Goal: Information Seeking & Learning: Check status

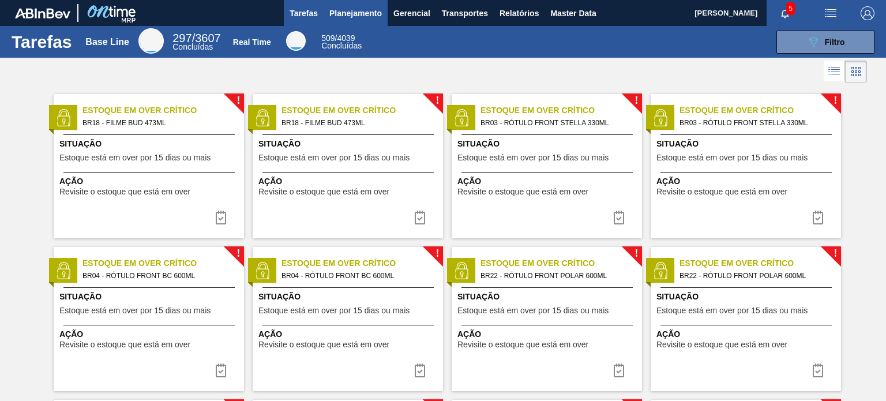
click at [355, 16] on span "Planejamento" at bounding box center [355, 13] width 52 height 14
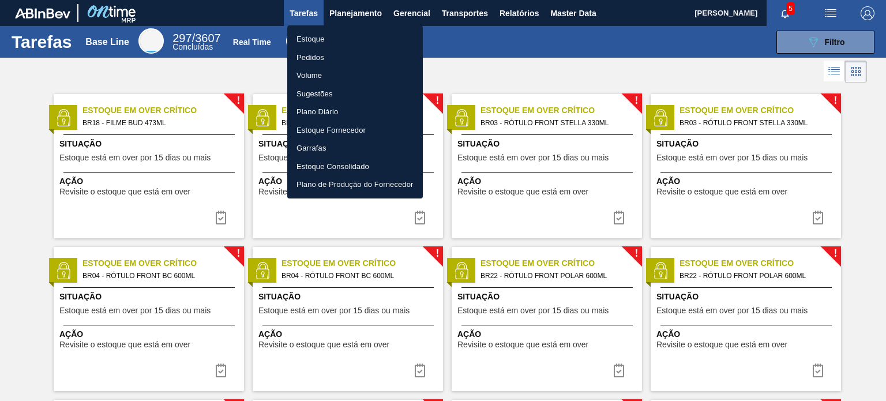
drag, startPoint x: 351, startPoint y: 34, endPoint x: 583, endPoint y: 69, distance: 235.1
click at [351, 34] on li "Estoque" at bounding box center [355, 39] width 136 height 18
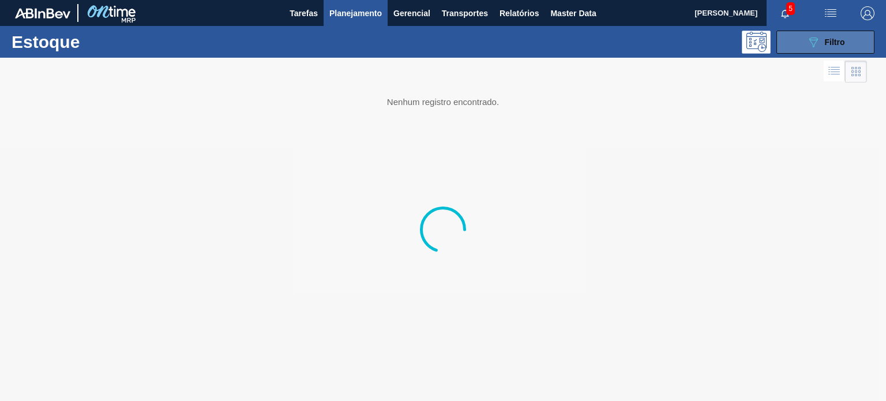
click at [817, 43] on icon "089F7B8B-B2A5-4AFE-B5C0-19BA573D28AC" at bounding box center [813, 42] width 14 height 14
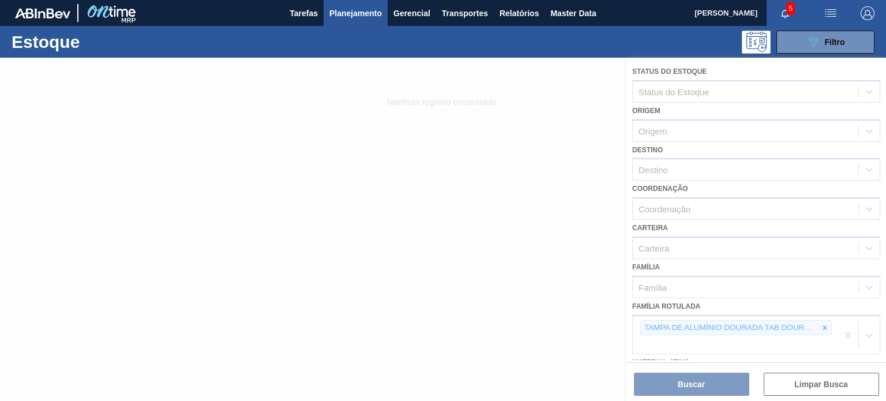
click at [810, 320] on div at bounding box center [443, 229] width 886 height 343
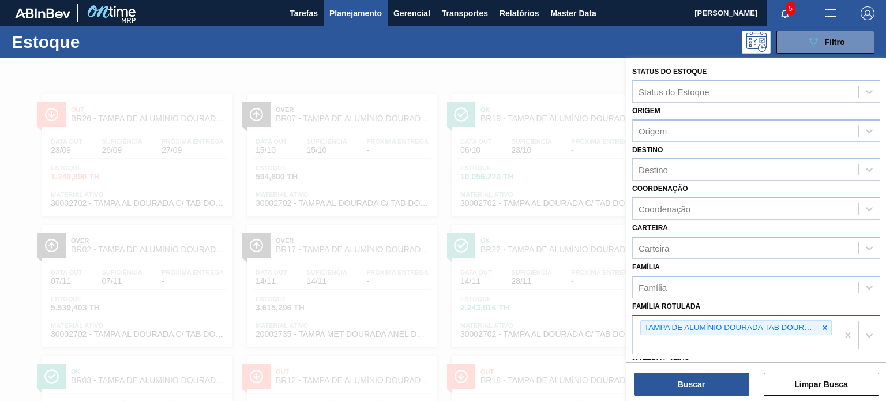
click at [821, 325] on icon at bounding box center [825, 328] width 8 height 8
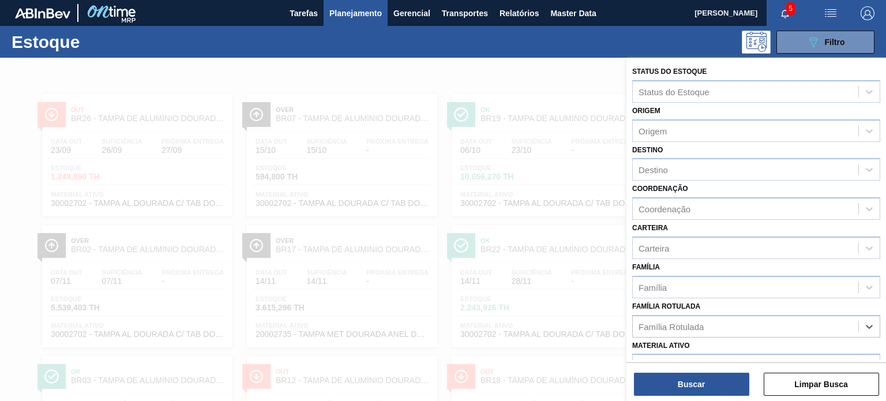
paste Rotulada "TAMPA DE ALUMÍNIO PRATEADA BALL CDL"
type Rotulada "TAMPA DE ALUMÍNIO PRATEADA BALL CDL"
click at [733, 350] on div "No options" at bounding box center [756, 354] width 248 height 20
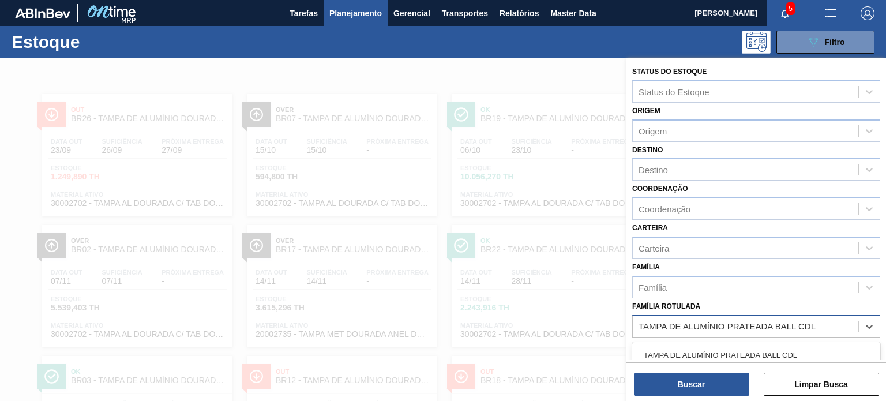
scroll to position [58, 0]
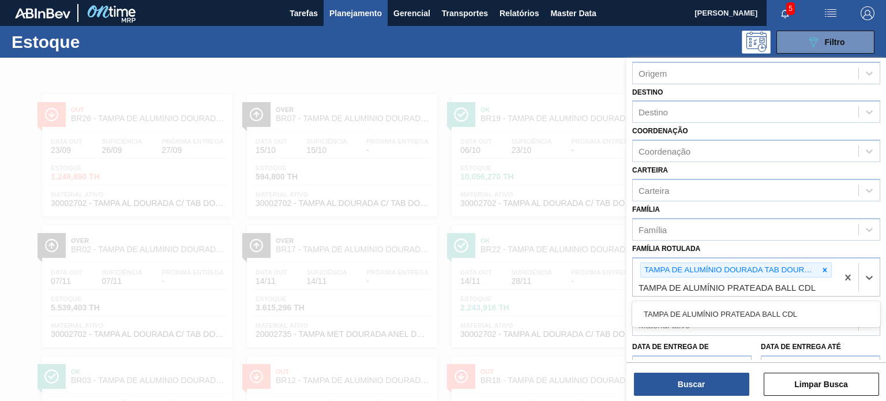
click at [823, 269] on icon at bounding box center [825, 270] width 8 height 8
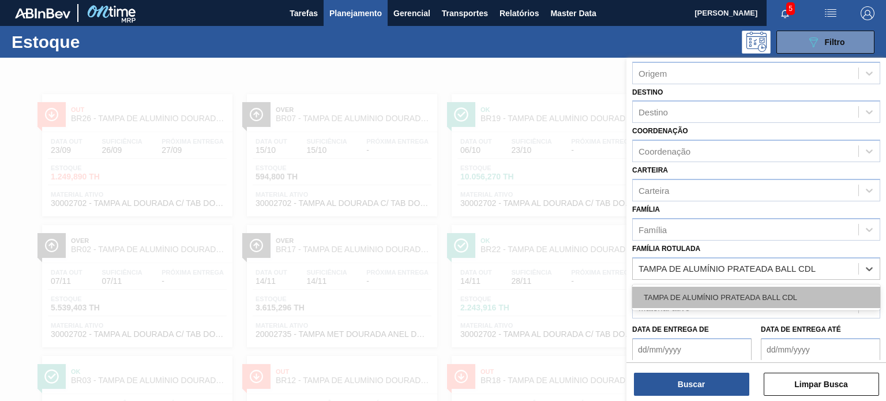
click at [772, 294] on div "TAMPA DE ALUMÍNIO PRATEADA BALL CDL" at bounding box center [756, 297] width 248 height 21
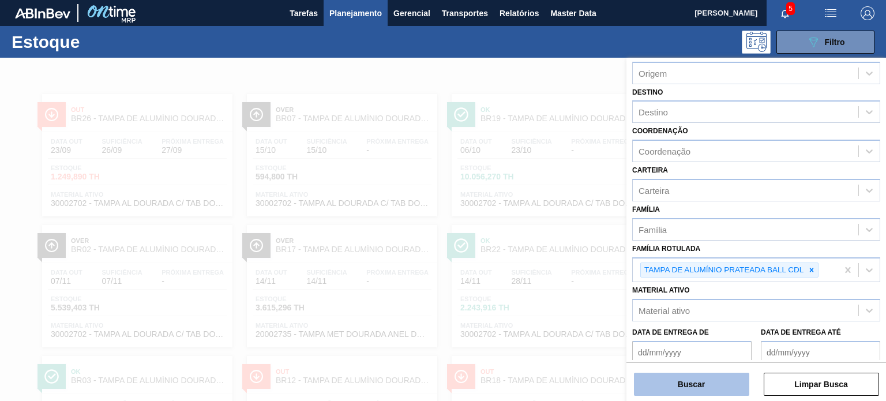
click at [721, 382] on button "Buscar" at bounding box center [691, 384] width 115 height 23
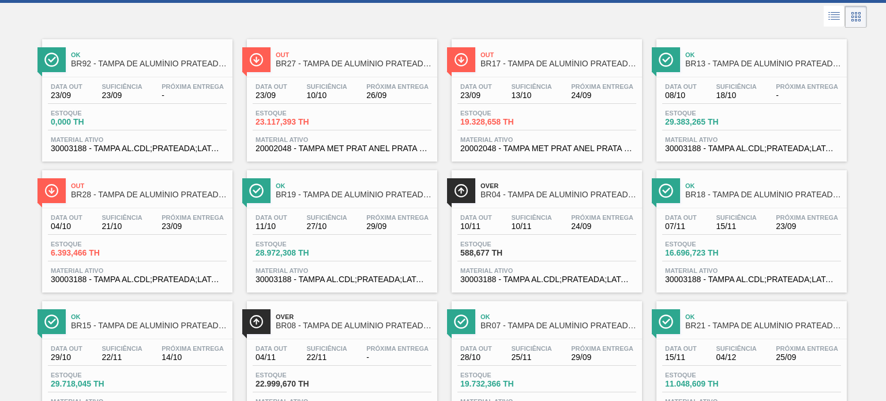
scroll to position [0, 0]
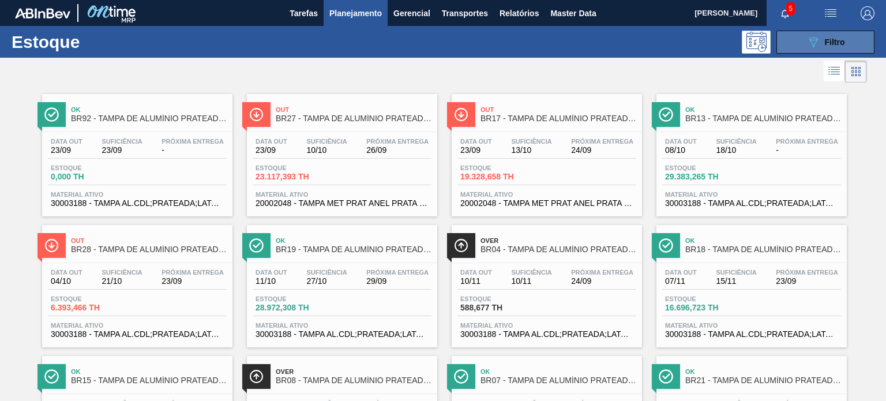
click at [811, 38] on icon "089F7B8B-B2A5-4AFE-B5C0-19BA573D28AC" at bounding box center [813, 42] width 14 height 14
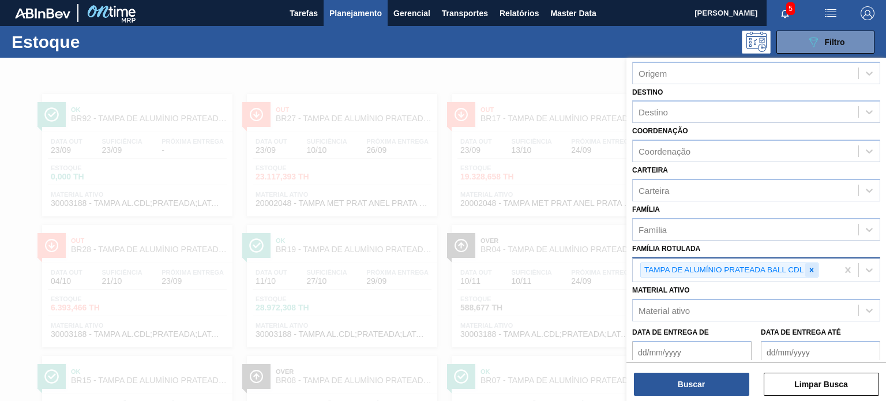
click at [806, 272] on div at bounding box center [811, 270] width 13 height 14
paste Rotulada "TAMPA DE ALUMÍNIO PRATEADA BALL CDL"
type Rotulada "TAMPA DE ALUMÍNIO PRATEADA BALL CDL"
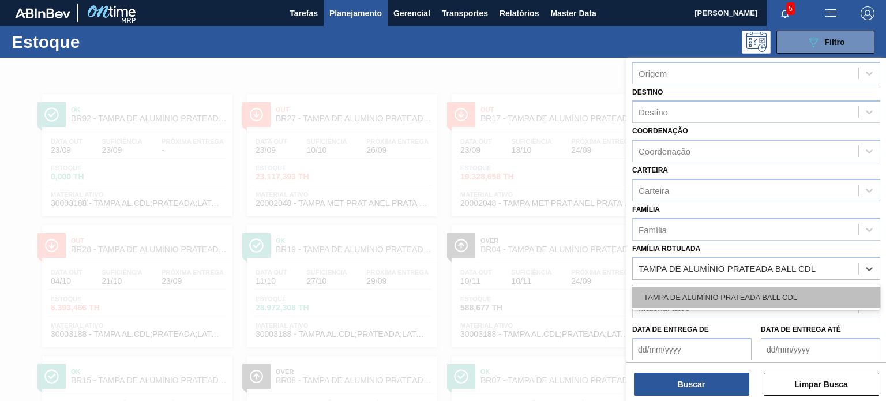
click at [771, 287] on div "TAMPA DE ALUMÍNIO PRATEADA BALL CDL" at bounding box center [756, 297] width 248 height 21
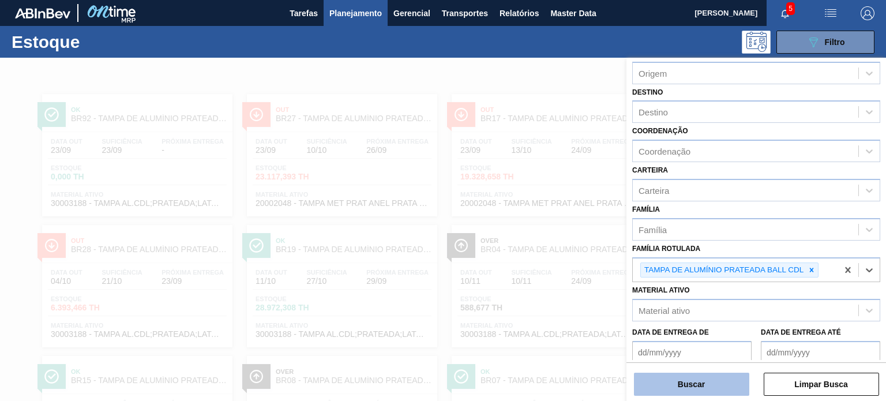
click at [717, 381] on button "Buscar" at bounding box center [691, 384] width 115 height 23
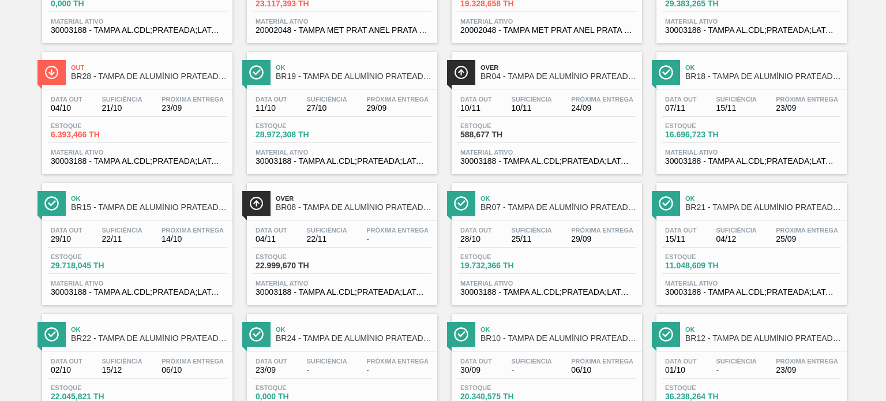
scroll to position [115, 0]
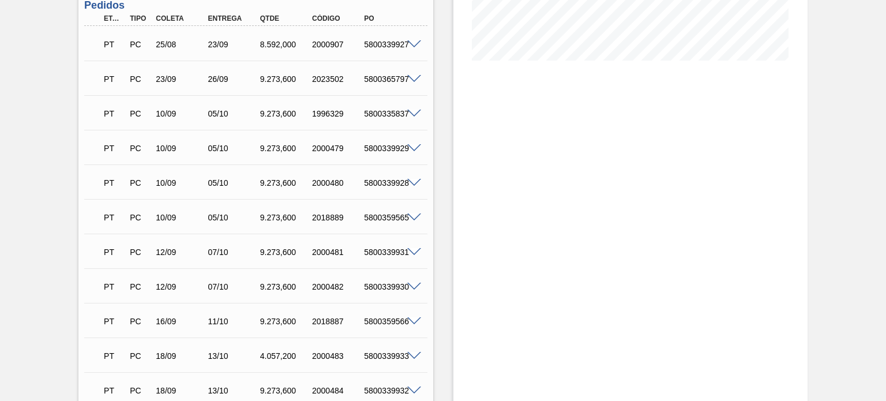
scroll to position [346, 0]
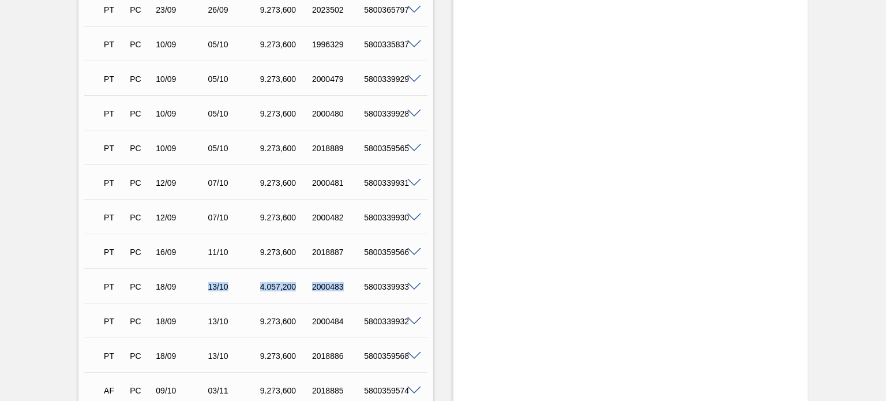
drag, startPoint x: 288, startPoint y: 285, endPoint x: 159, endPoint y: 273, distance: 130.3
click at [165, 273] on div "PT PC 18/09 13/10 4.057,[PHONE_NUMBER] 5800339933" at bounding box center [255, 285] width 343 height 29
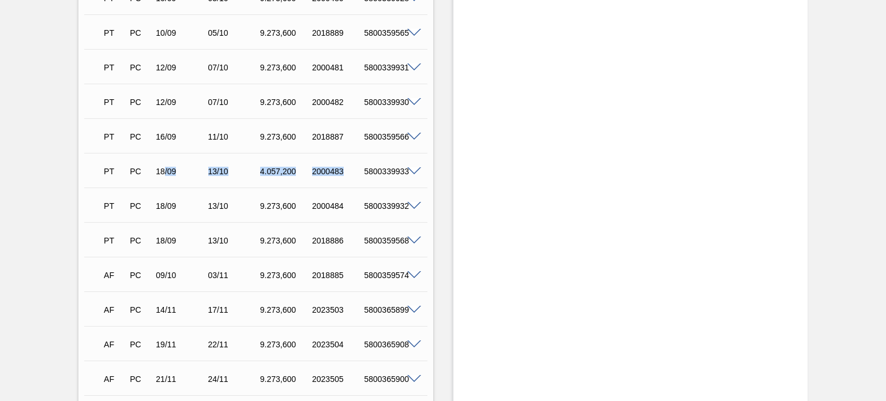
scroll to position [404, 0]
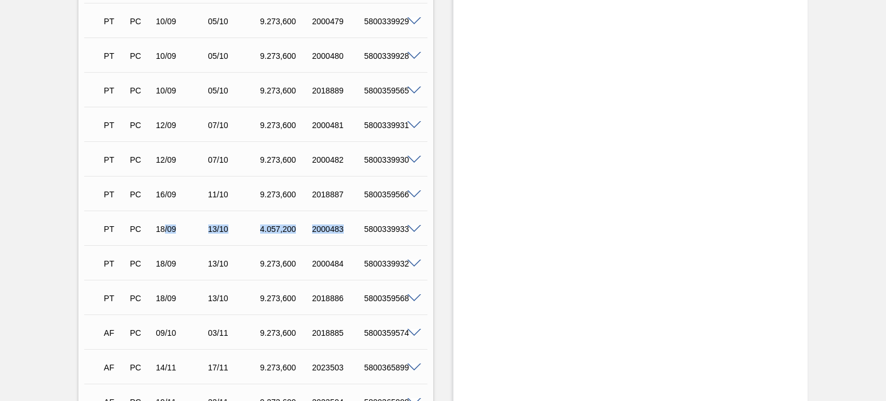
click at [316, 244] on div "PT PC 18/09 13/10 4.057,[PHONE_NUMBER] 5800339933 Material 30003188 - TAMPA AL.…" at bounding box center [255, 228] width 343 height 35
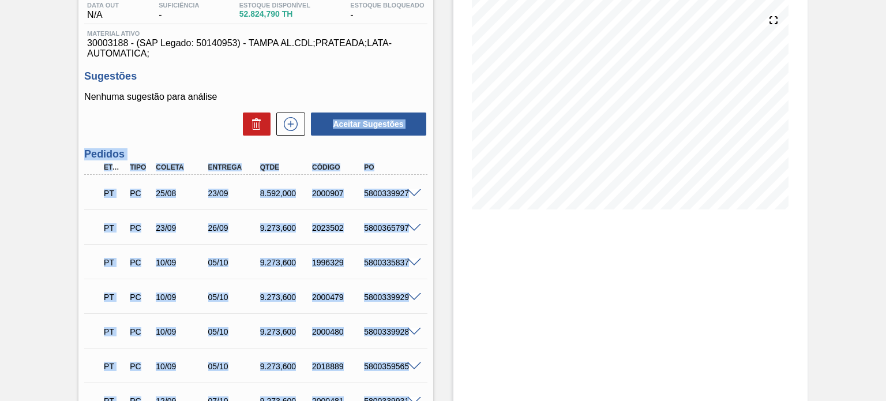
scroll to position [58, 0]
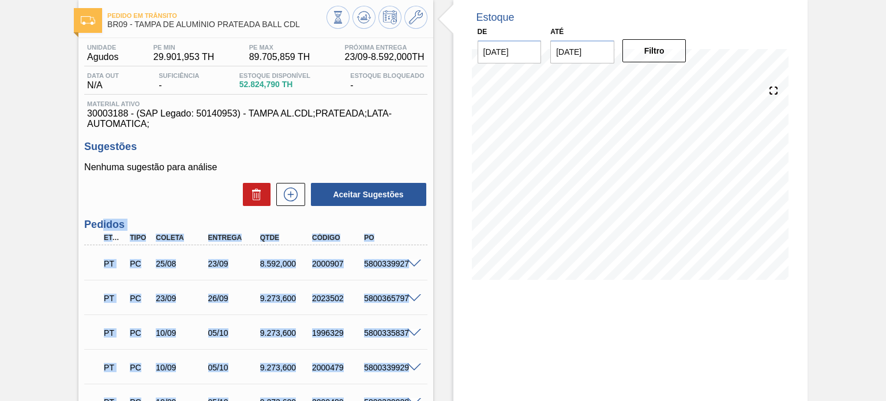
drag, startPoint x: 350, startPoint y: 299, endPoint x: 108, endPoint y: 216, distance: 256.1
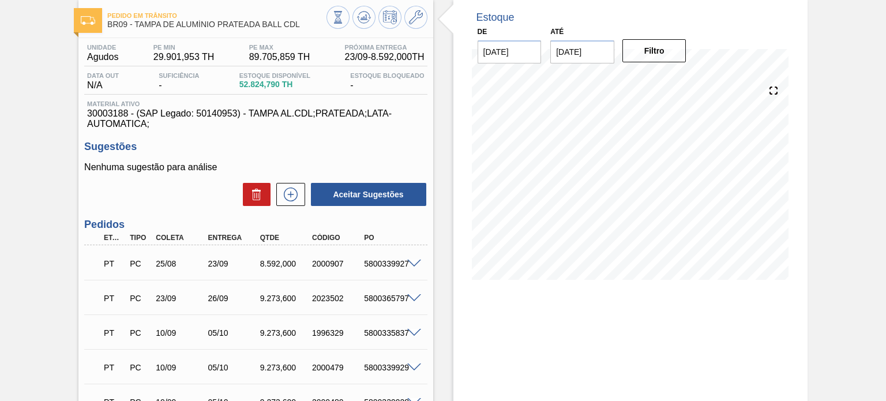
click at [794, 194] on div "Estoque De [DATE] Até [DATE] Filtro 20/01 Projeção de Estoque 37,349.446 [DOMAI…" at bounding box center [630, 148] width 354 height 297
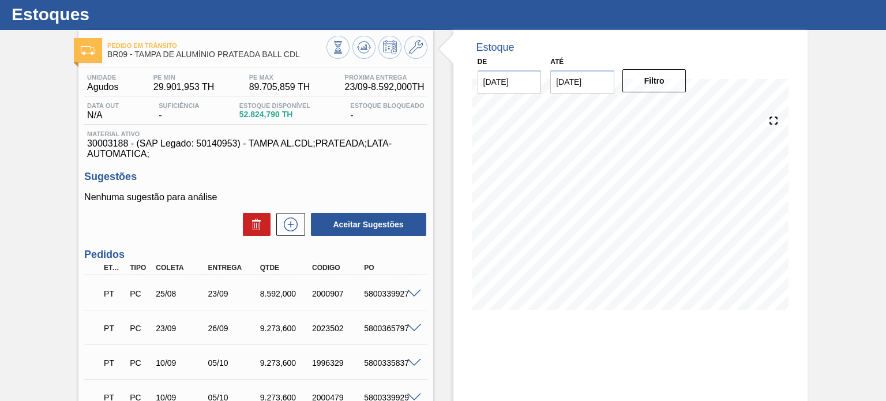
scroll to position [0, 0]
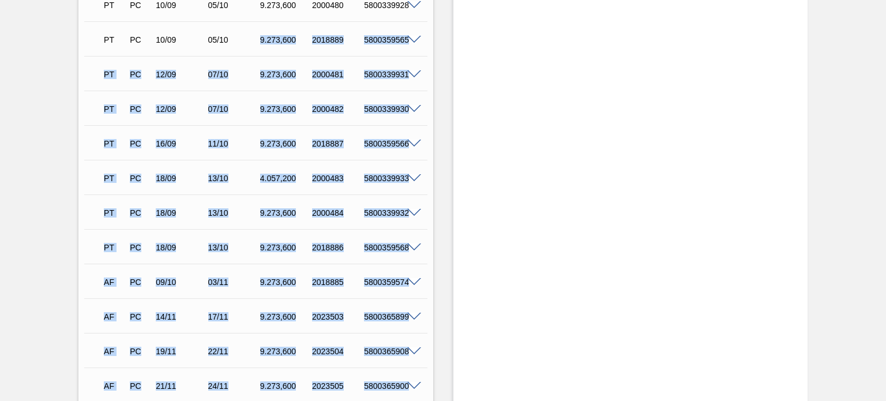
scroll to position [492, 0]
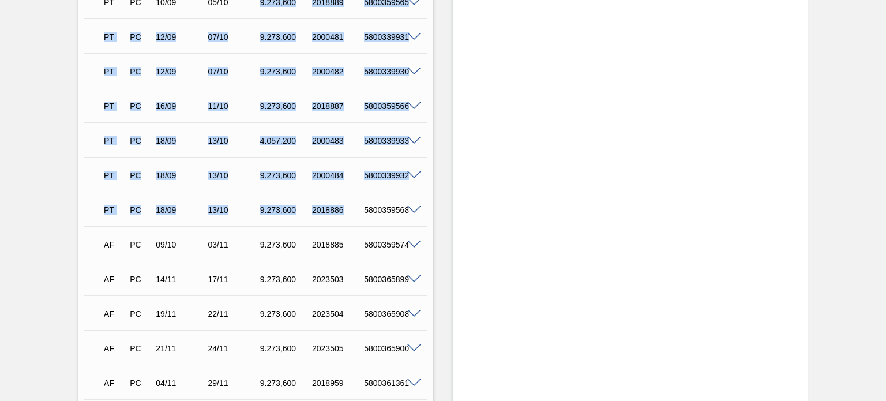
drag, startPoint x: 268, startPoint y: 210, endPoint x: 350, endPoint y: 207, distance: 82.0
click at [350, 207] on div "PT PC 25/08 23/09 8.592,000 2000907 5800339927 Material 30003188 - TAMPA AL.CDL…" at bounding box center [255, 105] width 343 height 588
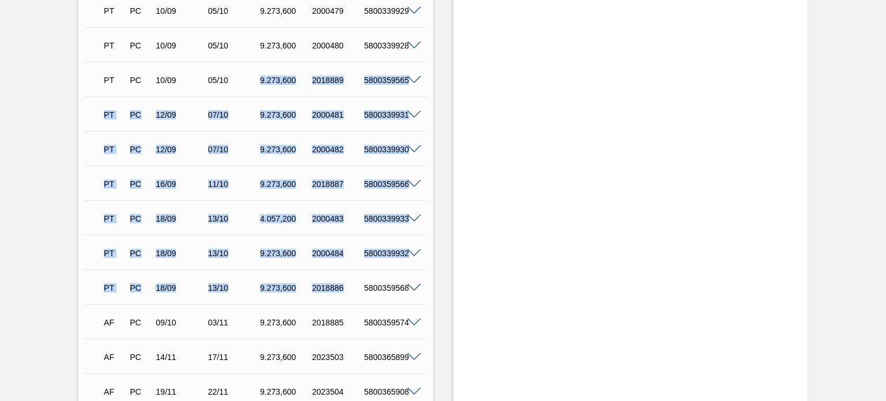
scroll to position [377, 0]
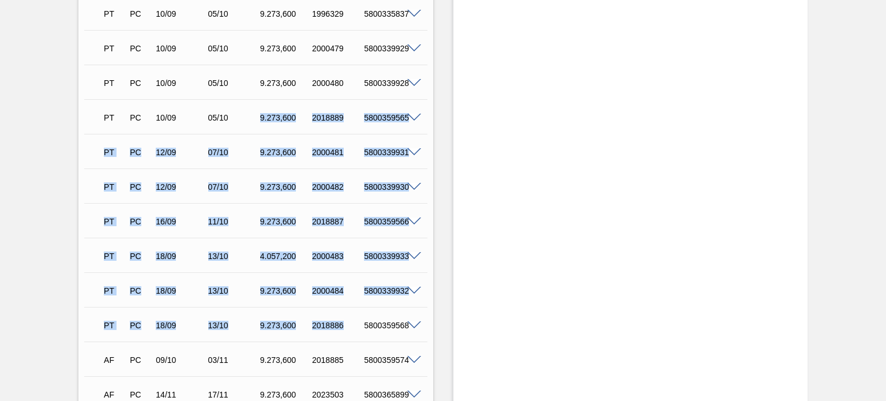
click at [277, 311] on div "PT PC 18/09 13/10 9.273,[PHONE_NUMBER] 5800359568" at bounding box center [255, 324] width 343 height 29
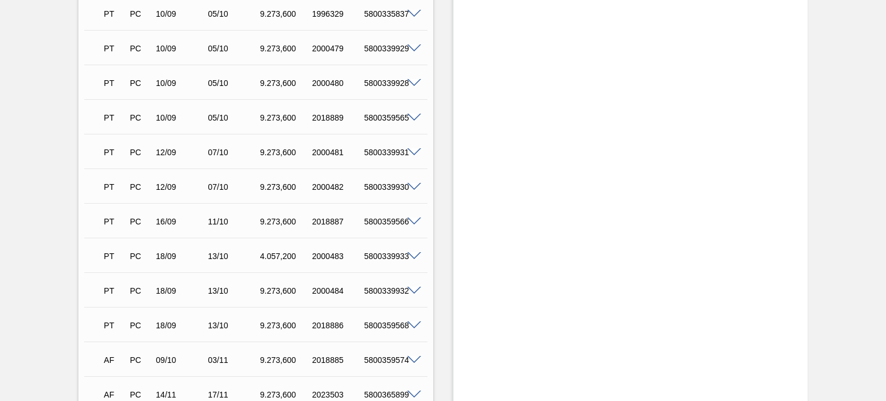
click at [279, 318] on div "PT PC 18/09 13/10 9.273,[PHONE_NUMBER] 5800359568" at bounding box center [252, 324] width 312 height 23
click at [277, 287] on div "9.273,600" at bounding box center [285, 290] width 57 height 9
click at [272, 220] on div "9.273,600" at bounding box center [285, 221] width 57 height 9
drag, startPoint x: 277, startPoint y: 183, endPoint x: 282, endPoint y: 154, distance: 29.1
click at [279, 183] on div "9.273,600" at bounding box center [285, 186] width 57 height 9
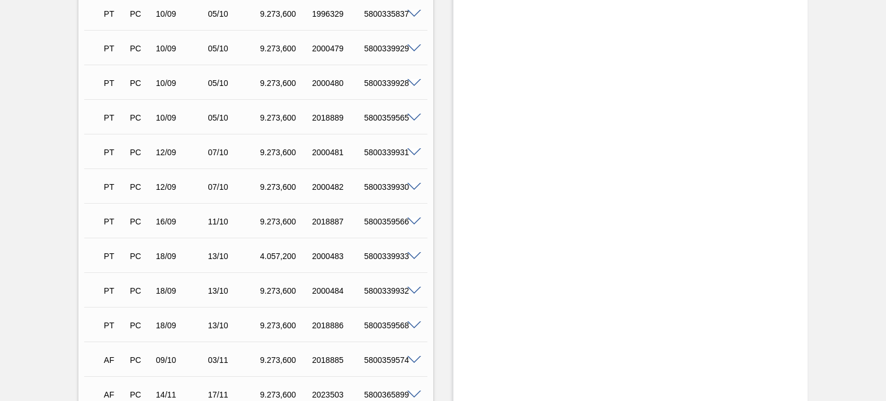
click at [282, 152] on div "9.273,600" at bounding box center [285, 152] width 57 height 9
click at [277, 122] on div "9.273,600" at bounding box center [285, 117] width 57 height 9
click at [277, 89] on div "PT PC 10/09 05/10 9.273,[PHONE_NUMBER] 5800339928" at bounding box center [252, 81] width 312 height 23
click at [280, 44] on div "9.273,600" at bounding box center [285, 48] width 57 height 9
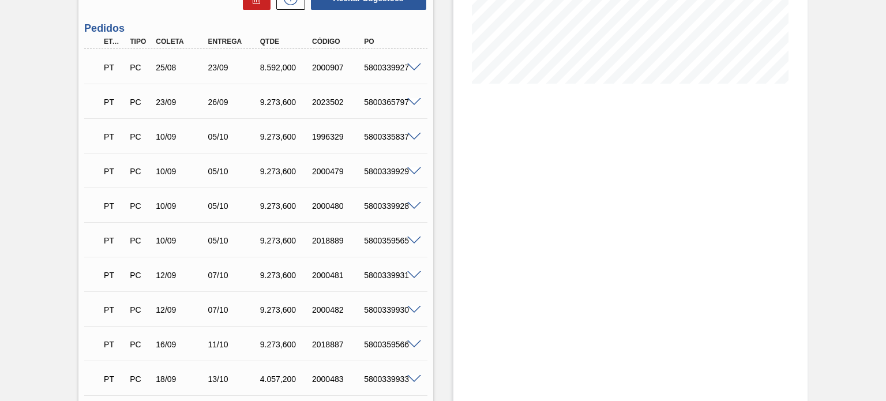
scroll to position [204, 0]
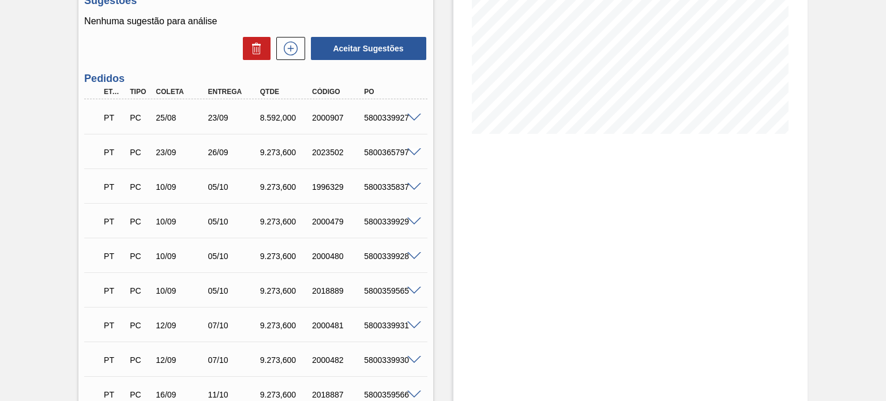
click at [283, 160] on div "PT PC 23/09 26/09 9.273,[PHONE_NUMBER] 5800365797" at bounding box center [252, 151] width 312 height 23
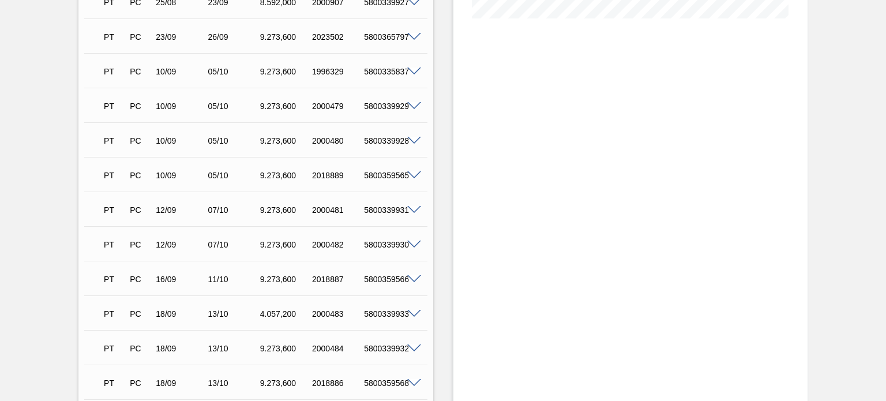
scroll to position [377, 0]
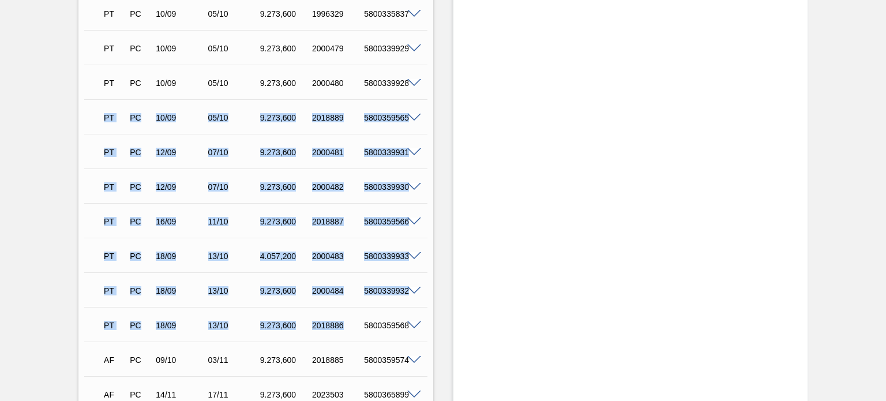
drag, startPoint x: 344, startPoint y: 329, endPoint x: 88, endPoint y: 96, distance: 345.9
click at [87, 97] on div "PT PC 25/08 23/09 8.592,000 2000907 5800339927 Material 30003188 - TAMPA AL.CDL…" at bounding box center [255, 220] width 343 height 588
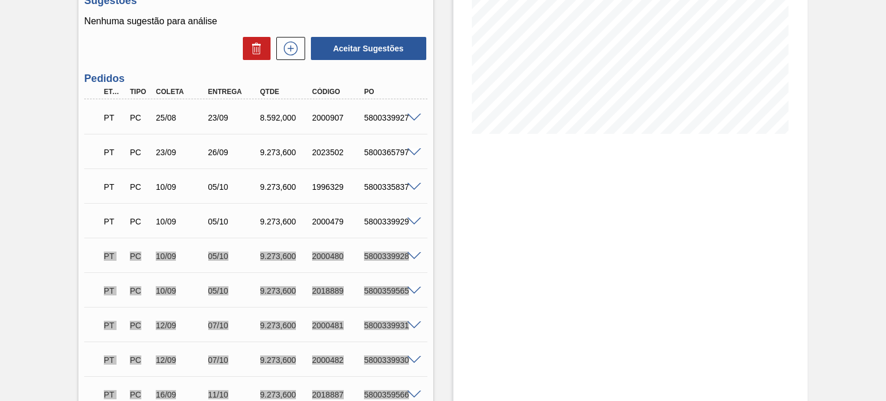
scroll to position [31, 0]
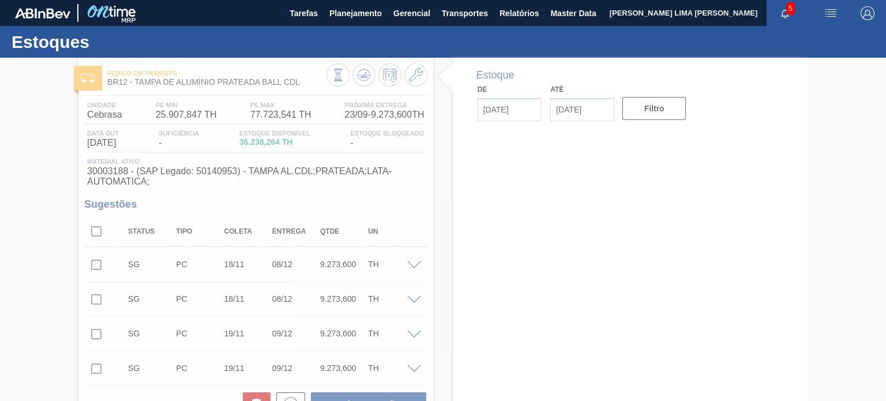
type input "[DATE]"
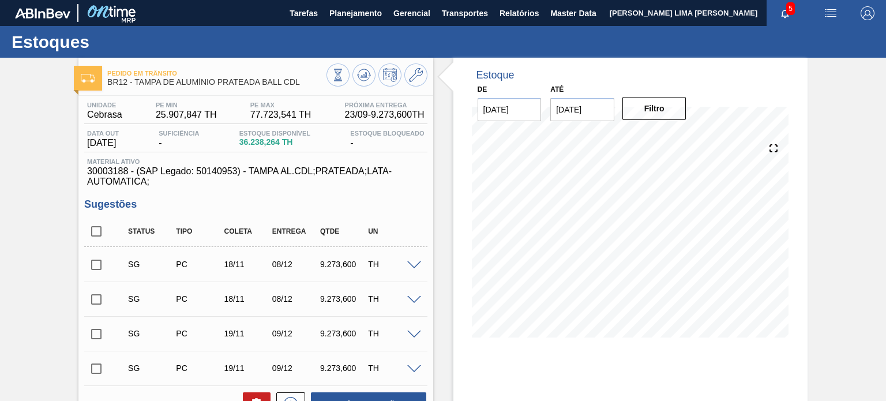
drag, startPoint x: 96, startPoint y: 236, endPoint x: 154, endPoint y: 226, distance: 58.5
click at [96, 236] on input "checkbox" at bounding box center [96, 231] width 24 height 24
checkbox input "true"
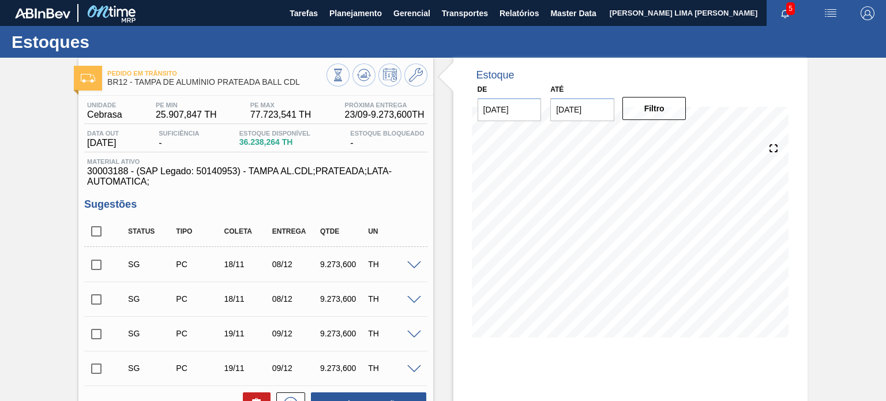
checkbox input "true"
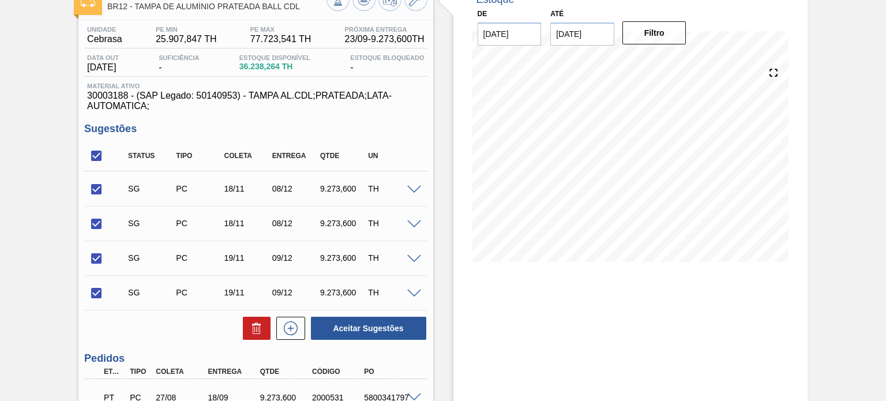
scroll to position [173, 0]
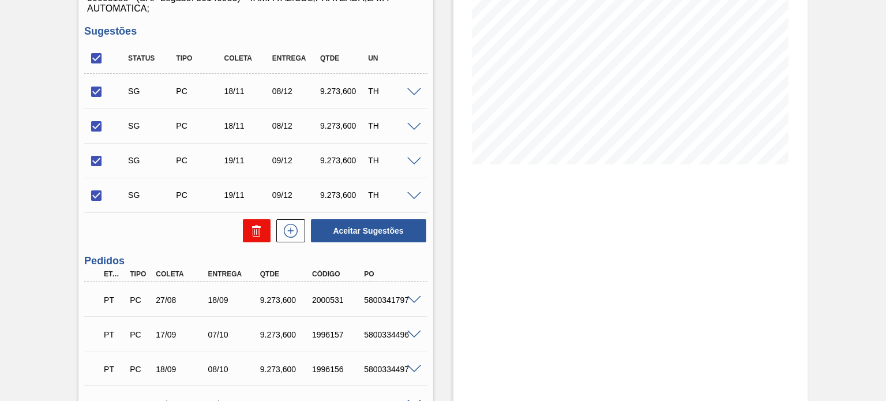
click at [252, 230] on icon at bounding box center [257, 231] width 14 height 14
checkbox input "false"
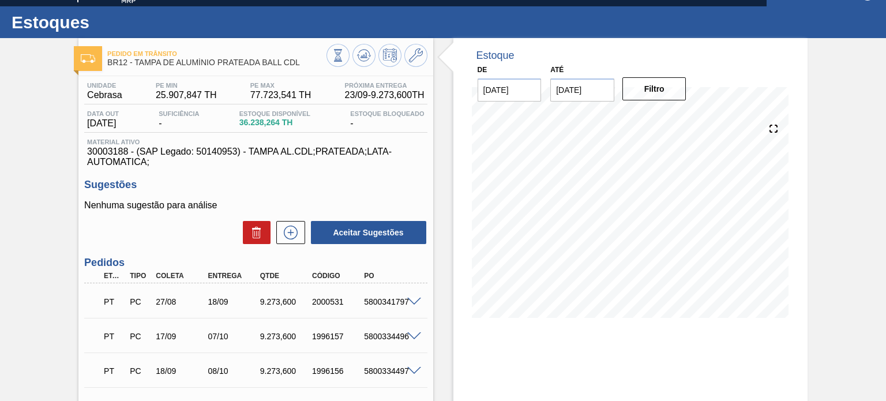
scroll to position [0, 0]
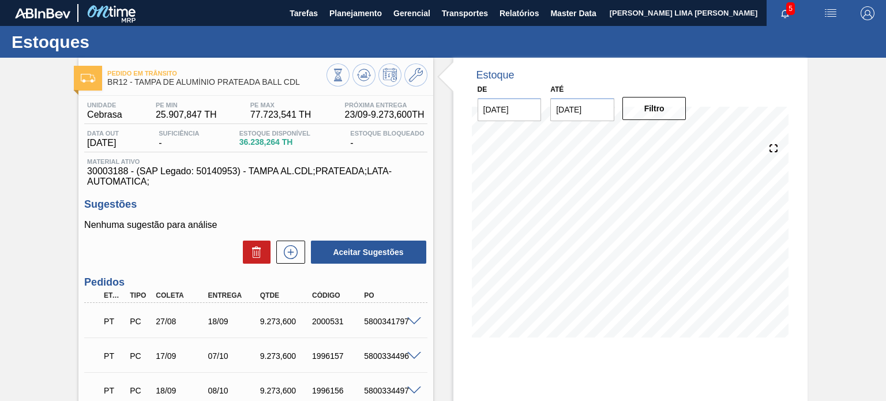
click at [271, 119] on span "77.723,541 TH" at bounding box center [280, 115] width 61 height 10
click at [272, 119] on span "77.723,541 TH" at bounding box center [280, 115] width 61 height 10
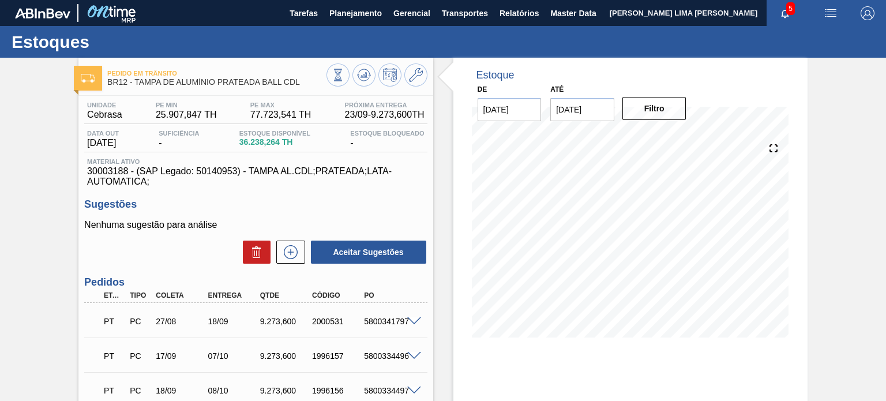
click at [802, 228] on div "Estoque De 23/09/2025 Até 31/01/2026 Filtro 21/01 Projeção de Estoque 38,136.01…" at bounding box center [630, 206] width 354 height 297
